Goal: Information Seeking & Learning: Learn about a topic

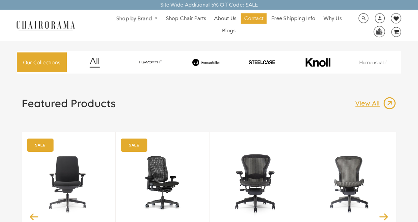
click at [220, 221] on div "by Herman Miller Herman Miller Classic Aeron Chair | Black | Size B... From $58…" at bounding box center [256, 217] width 94 height 170
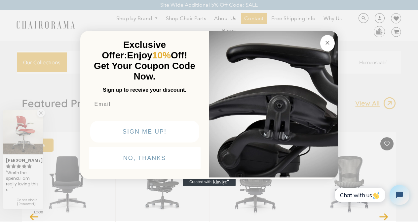
click at [321, 178] on img "POPUP Form" at bounding box center [273, 104] width 129 height 148
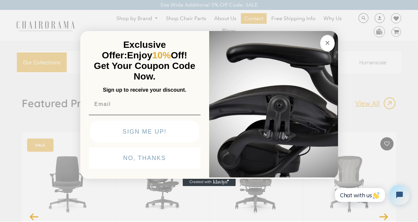
click at [323, 39] on icon "Close dialog" at bounding box center [327, 43] width 8 height 8
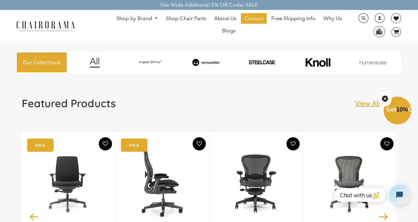
click at [129, 141] on icon "SALE" at bounding box center [134, 145] width 26 height 13
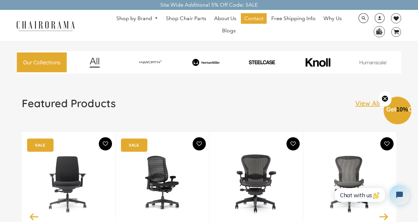
click at [222, 26] on link "Blogs" at bounding box center [229, 30] width 20 height 11
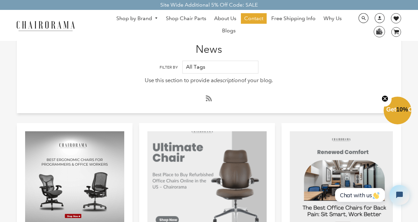
click at [246, 221] on div at bounding box center [206, 180] width 119 height 99
click at [386, 54] on h1 "News" at bounding box center [209, 44] width 384 height 22
click at [206, 98] on icon at bounding box center [208, 99] width 4 height 4
